Goal: Task Accomplishment & Management: Use online tool/utility

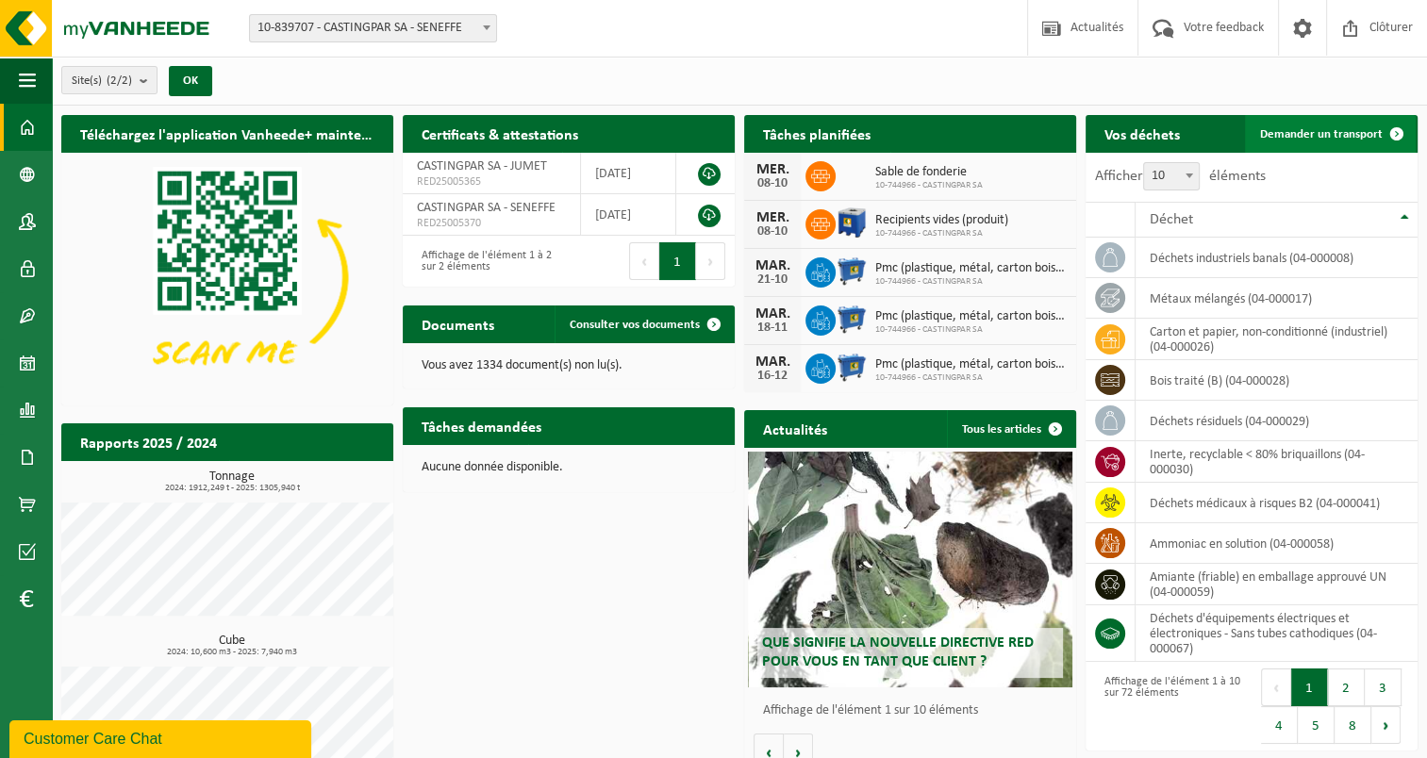
click at [1305, 137] on span "Demander un transport" at bounding box center [1321, 134] width 123 height 12
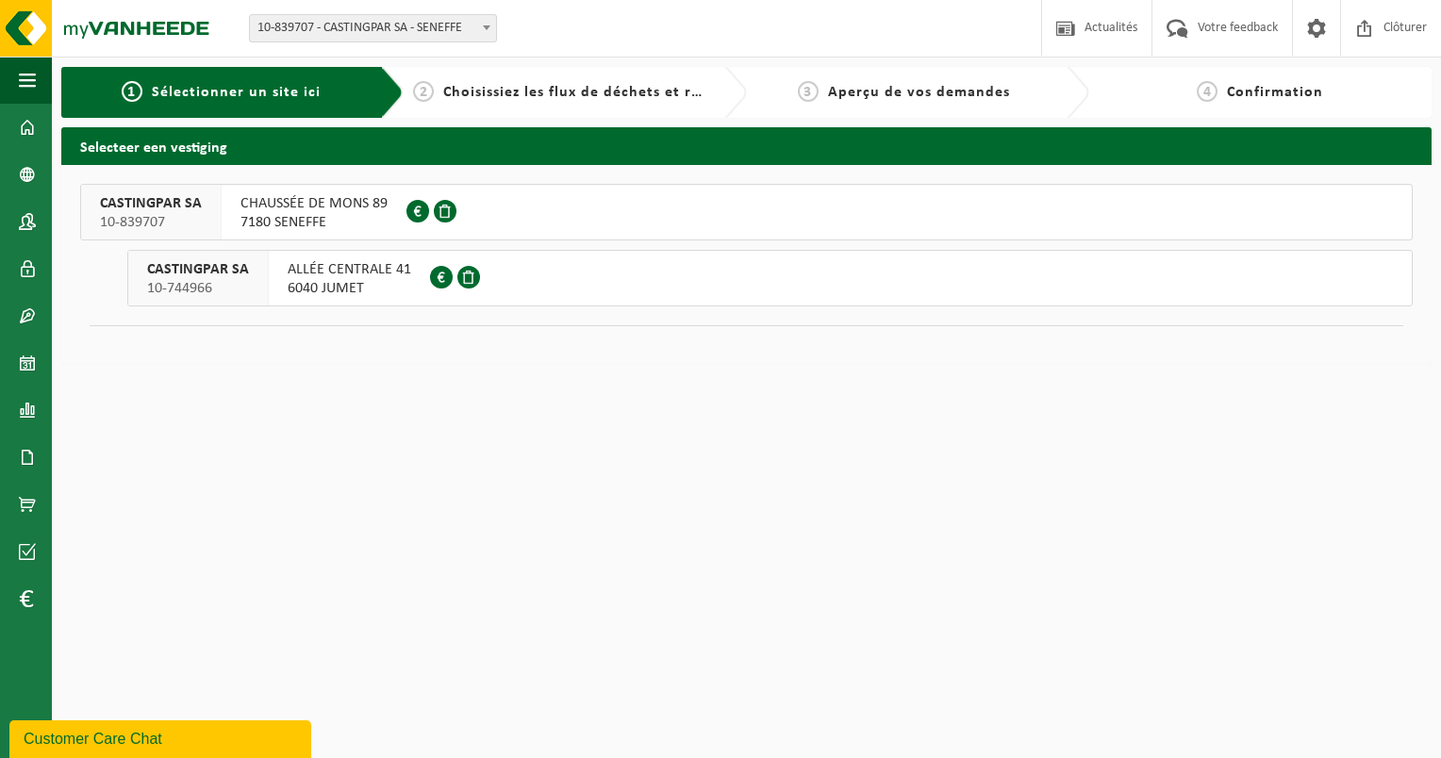
click at [785, 190] on button "CASTINGPAR SA 10-839707 CHAUSSÉE DE MONS 89 7180 SENEFFE 0418.306.164" at bounding box center [746, 212] width 1333 height 57
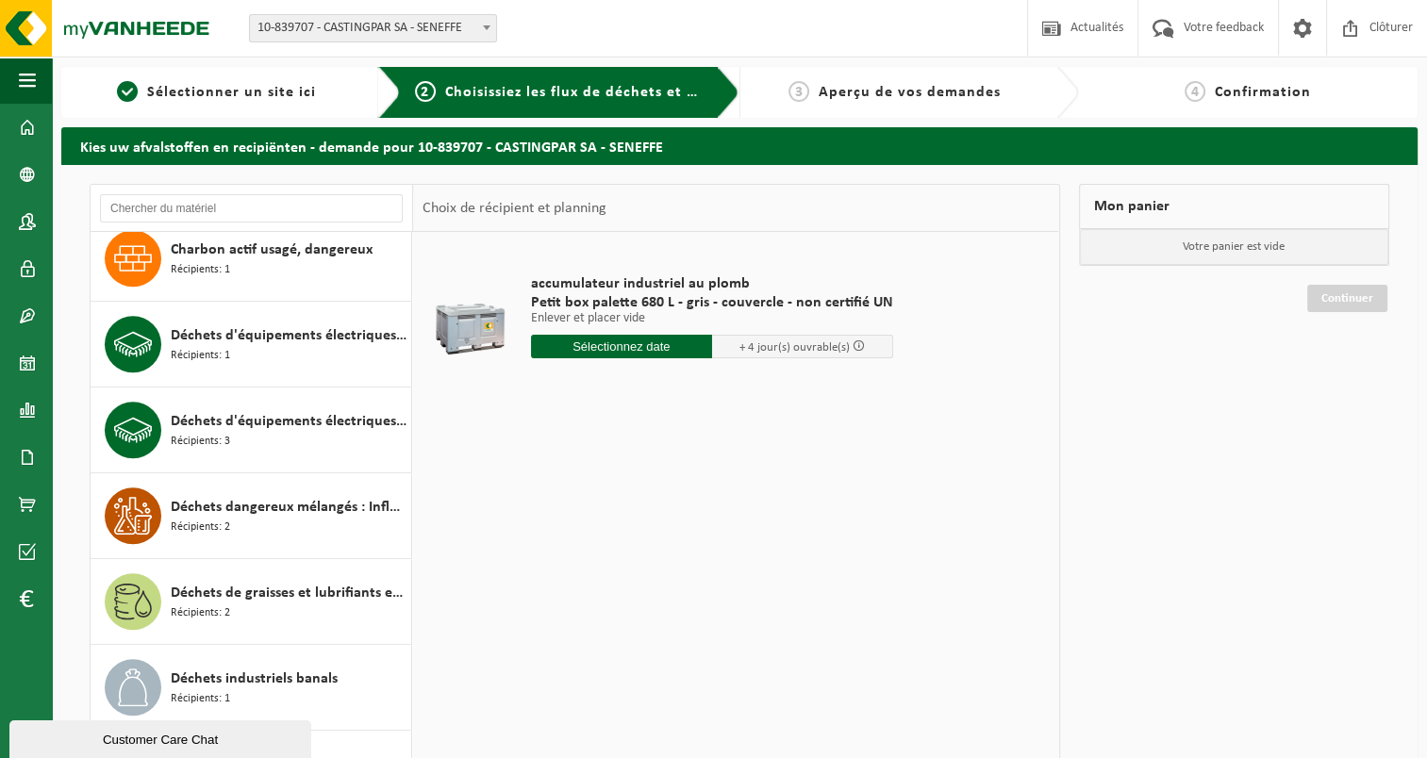
scroll to position [1226, 0]
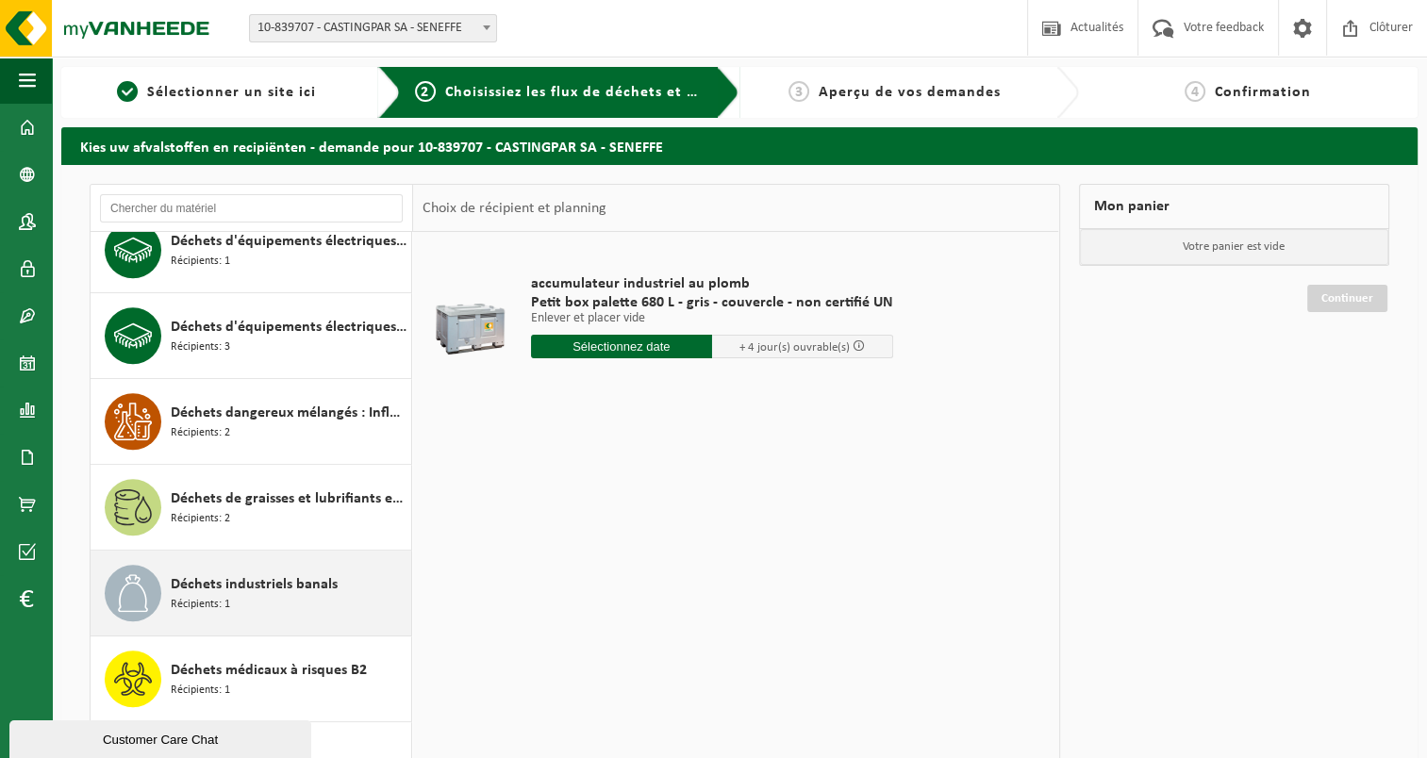
click at [326, 565] on div "Déchets industriels banals Récipients: 1" at bounding box center [289, 593] width 236 height 57
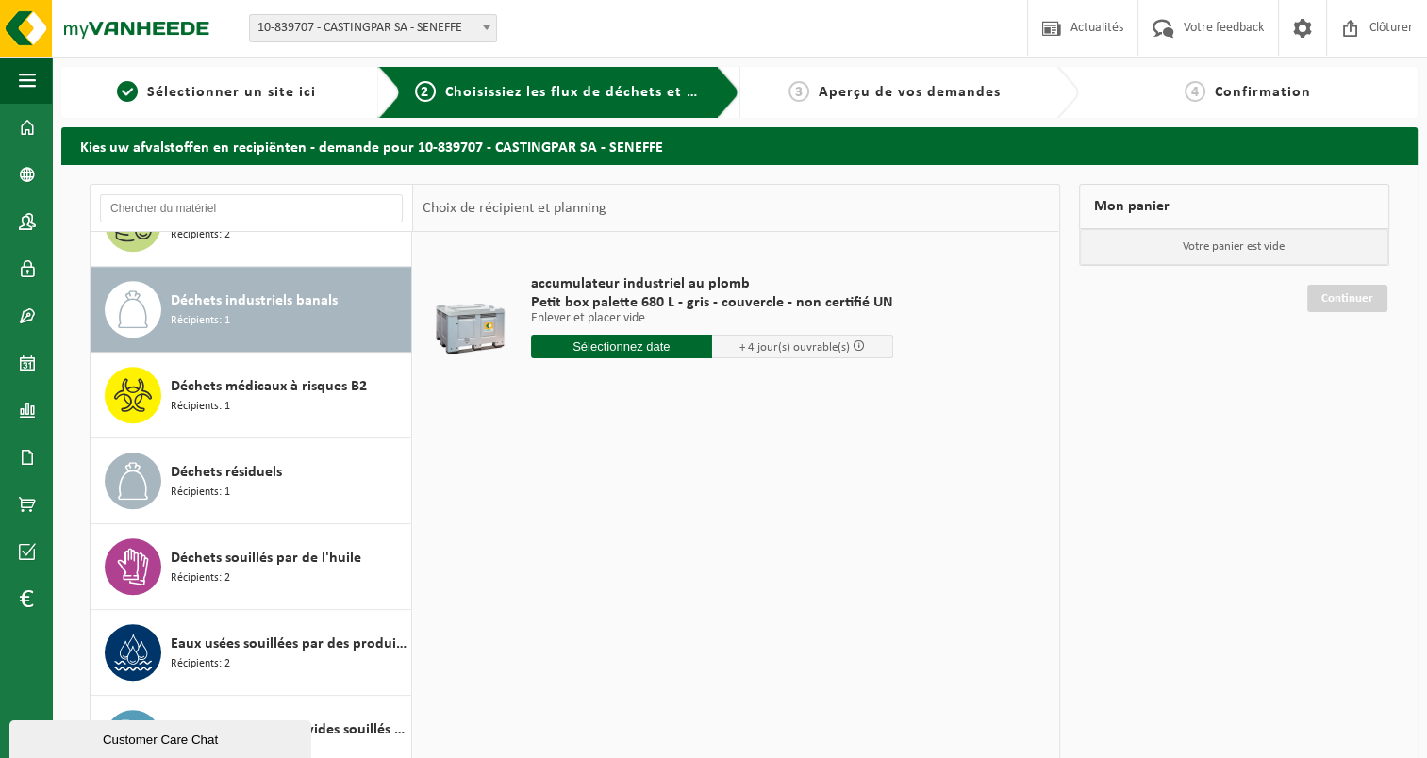
scroll to position [1541, 0]
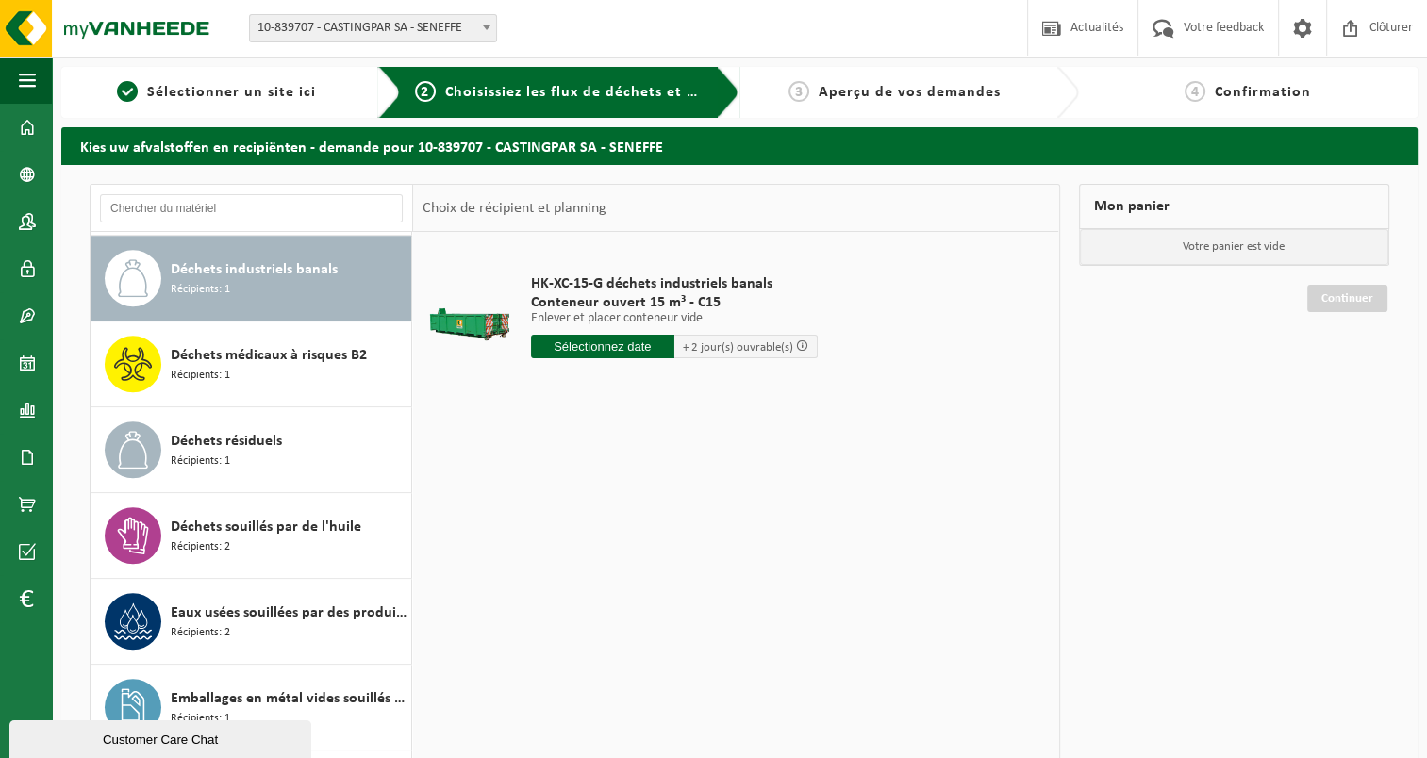
click at [579, 345] on input "text" at bounding box center [602, 347] width 143 height 24
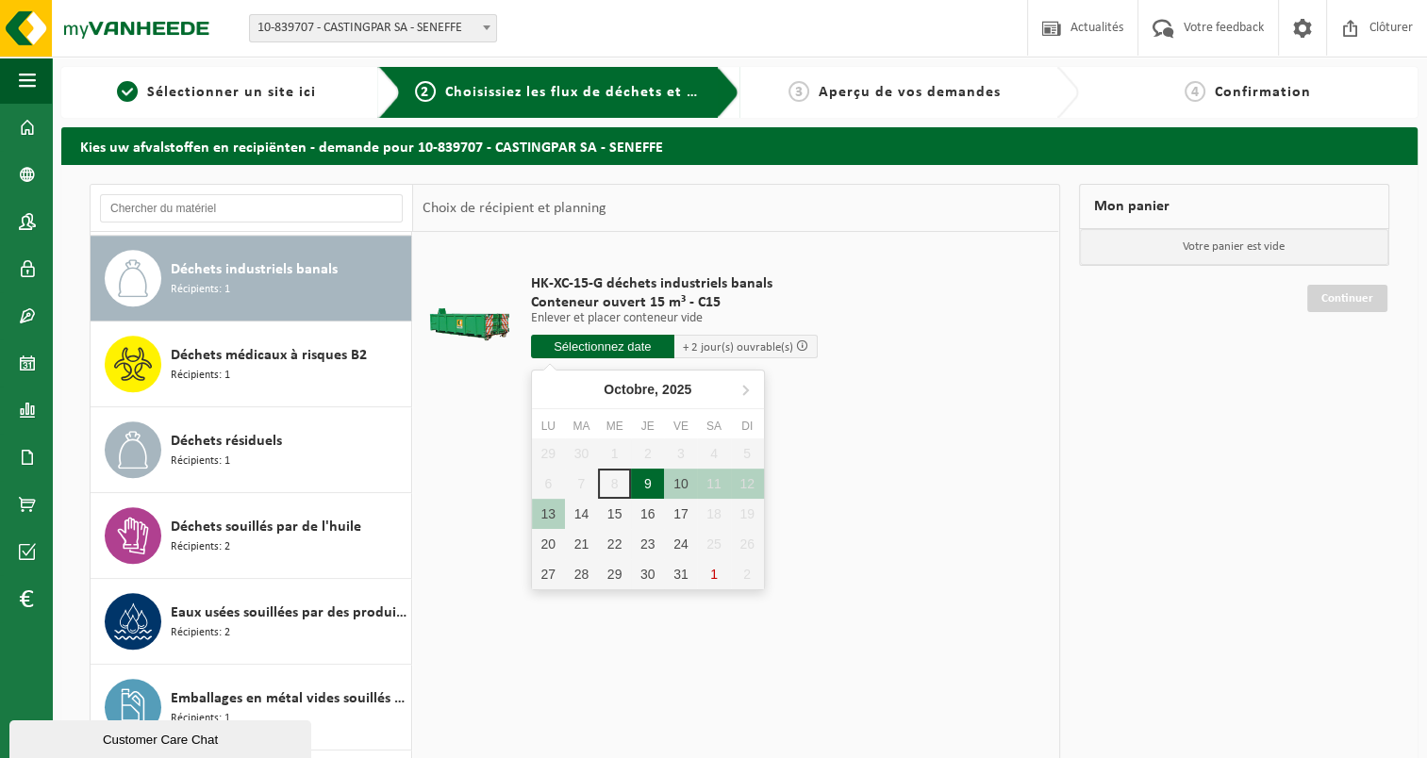
click at [646, 486] on div "9" at bounding box center [647, 484] width 33 height 30
type input "à partir de 2025-10-09"
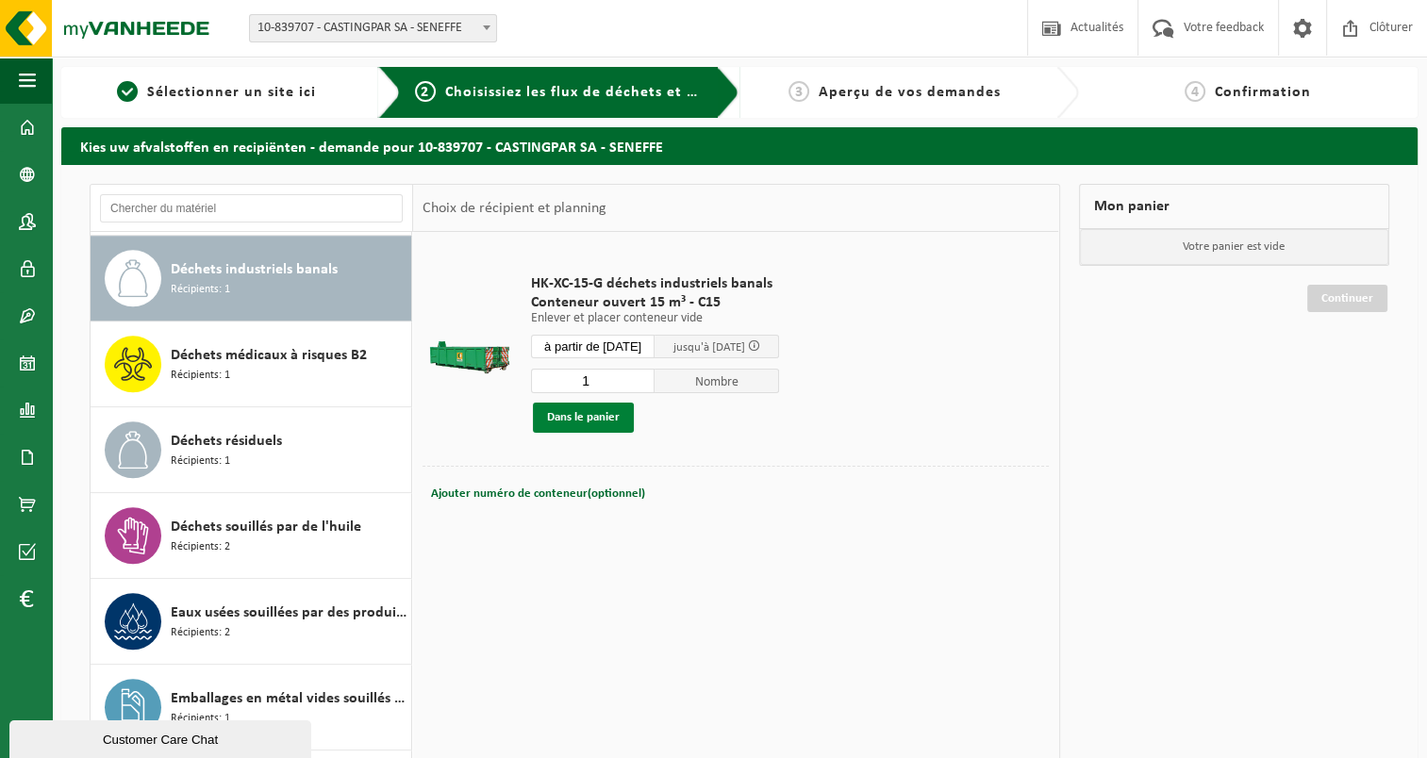
click at [609, 420] on button "Dans le panier" at bounding box center [583, 418] width 101 height 30
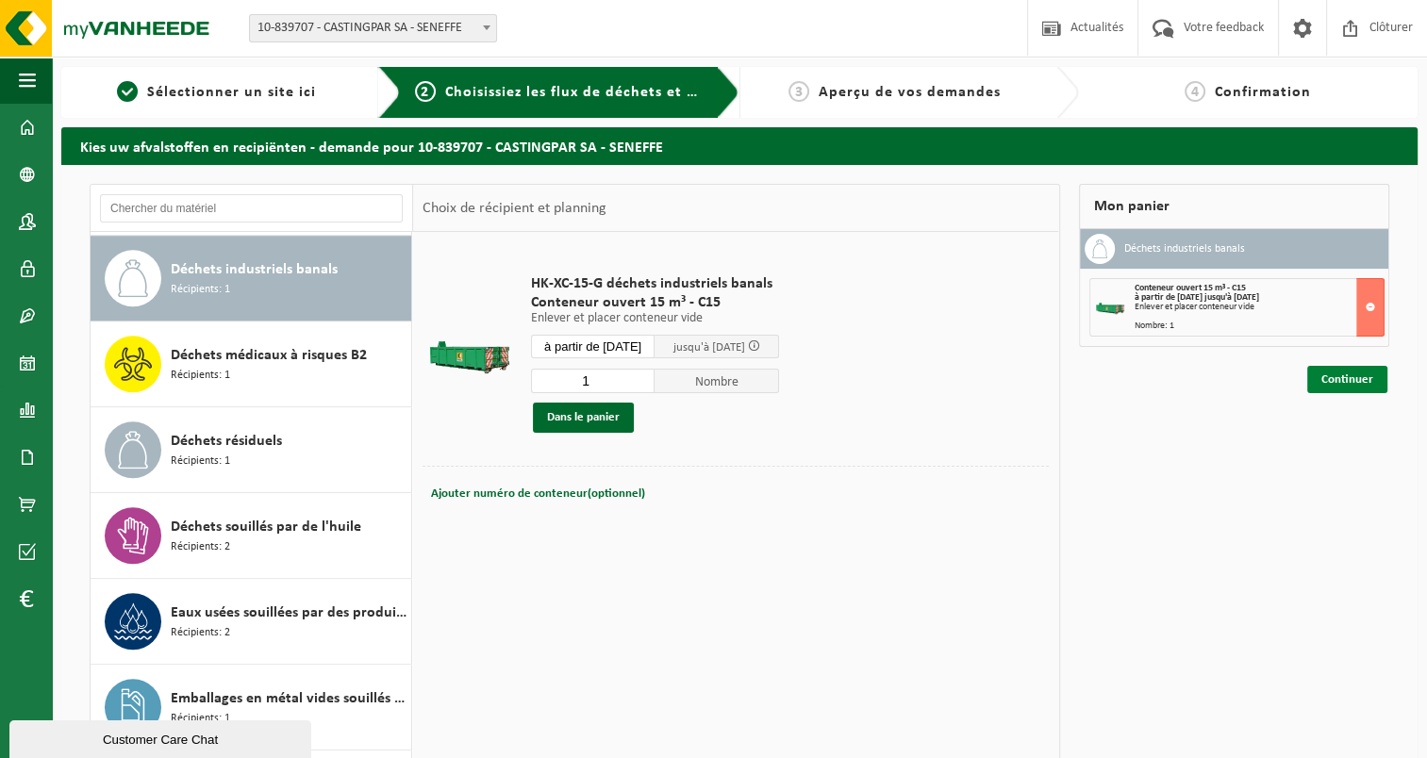
click at [1362, 379] on link "Continuer" at bounding box center [1347, 379] width 80 height 27
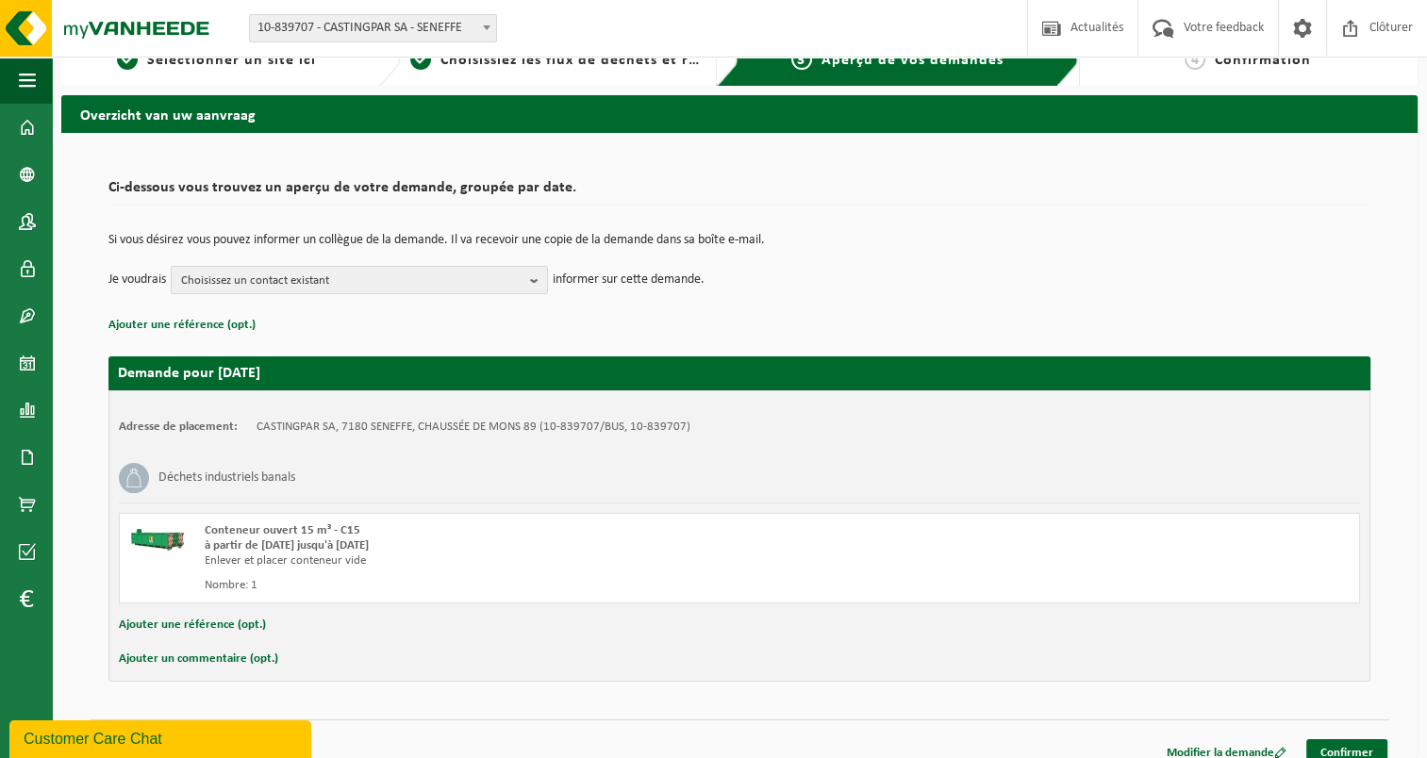
scroll to position [49, 0]
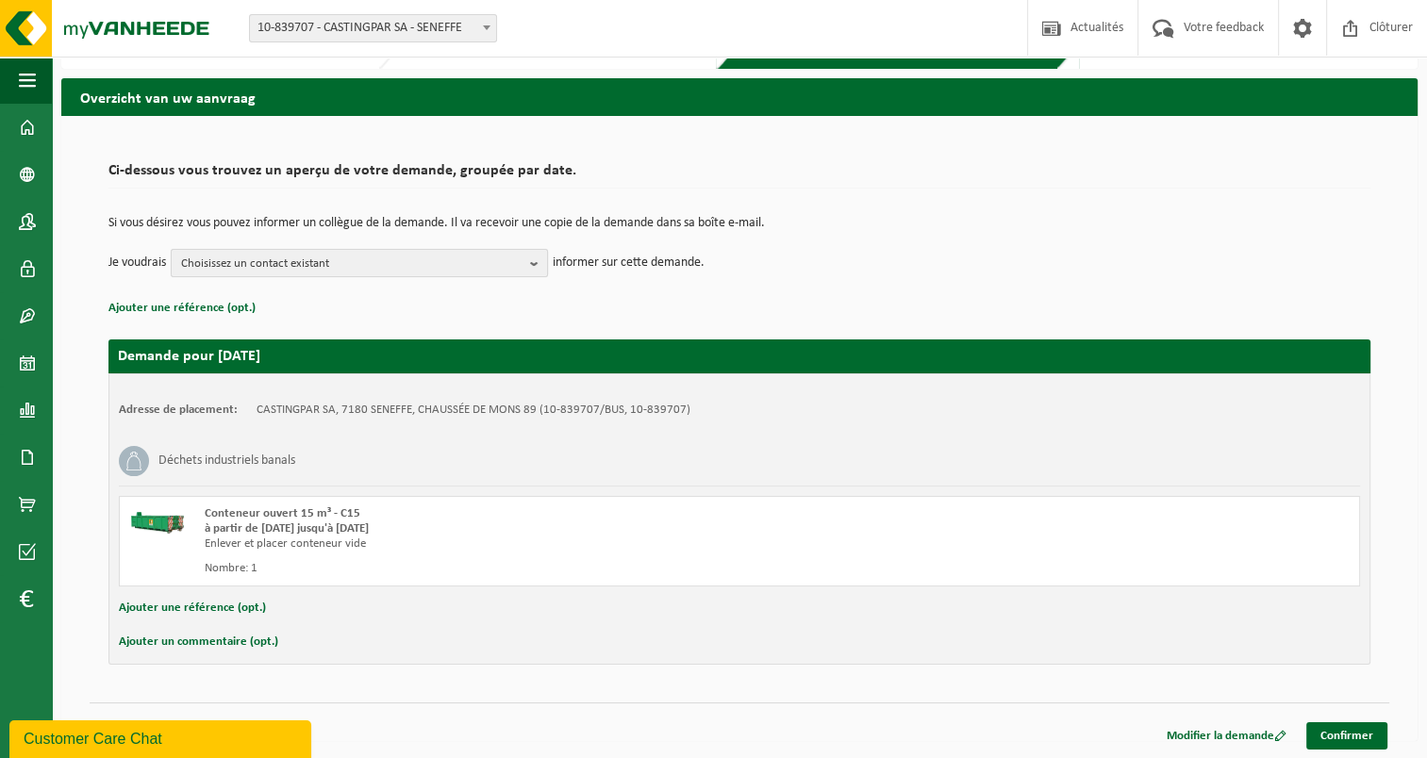
click at [306, 264] on span "Choisissez un contact existant" at bounding box center [351, 264] width 341 height 28
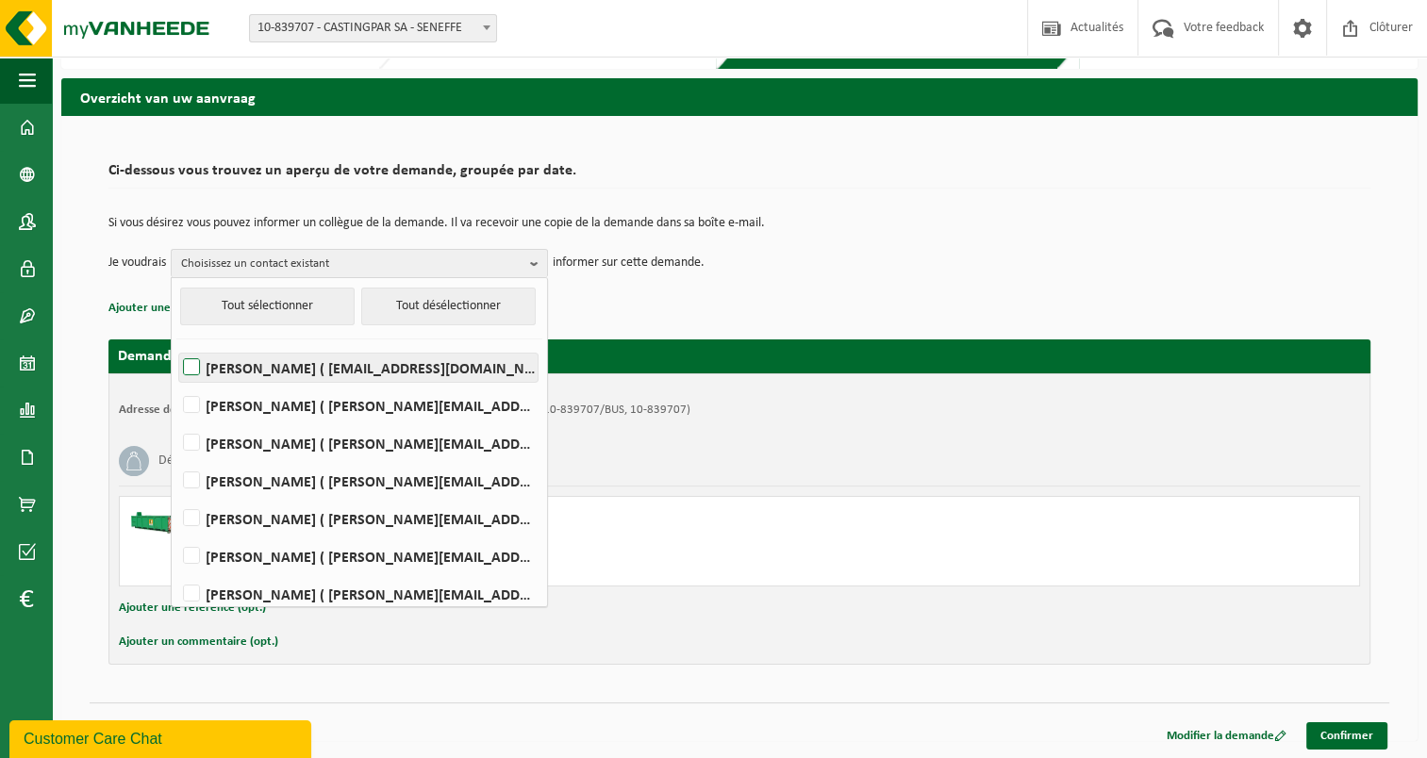
click at [303, 364] on label "MARIO Anzalla ( magasin@castingpar.com )" at bounding box center [358, 368] width 358 height 28
click at [176, 344] on input "MARIO Anzalla ( magasin@castingpar.com )" at bounding box center [175, 343] width 1 height 1
checkbox input "true"
click at [1368, 725] on link "Confirmer" at bounding box center [1346, 735] width 81 height 27
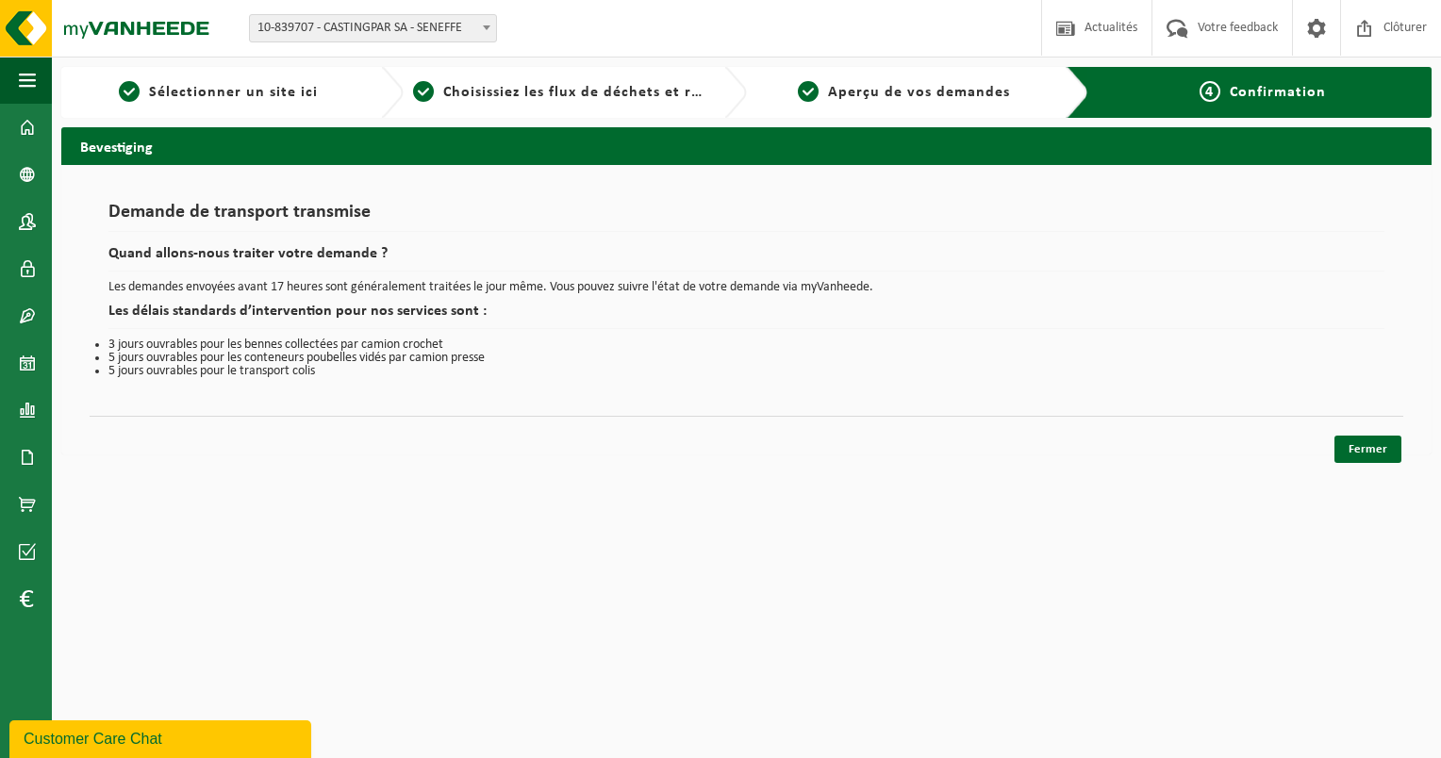
click at [1390, 429] on div "Fermer" at bounding box center [747, 426] width 1314 height 20
click at [1365, 450] on link "Fermer" at bounding box center [1368, 449] width 67 height 27
